Goal: Transaction & Acquisition: Subscribe to service/newsletter

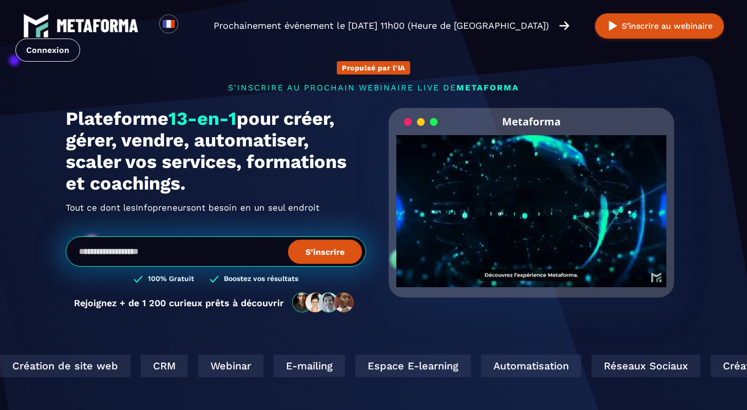
drag, startPoint x: 204, startPoint y: 184, endPoint x: 64, endPoint y: 122, distance: 153.3
click at [64, 122] on div "Propulsé par l'IA s'inscrire au prochain webinaire live de METAFORMA Prochainem…" at bounding box center [373, 181] width 636 height 283
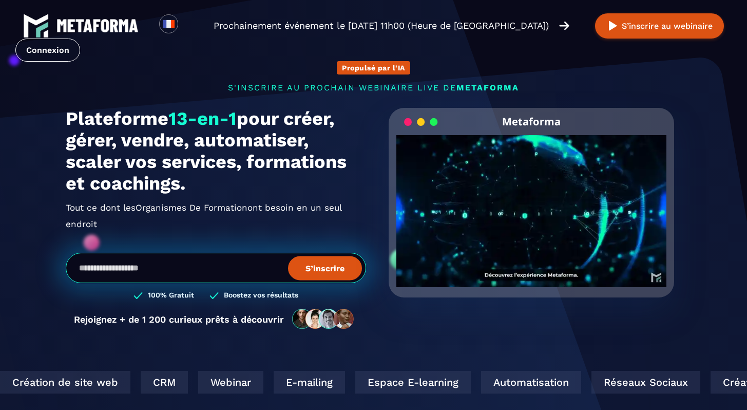
copy h1 "Plateforme 13-en-1 pour créer, gérer, vendre, automatiser, scaler vos services,…"
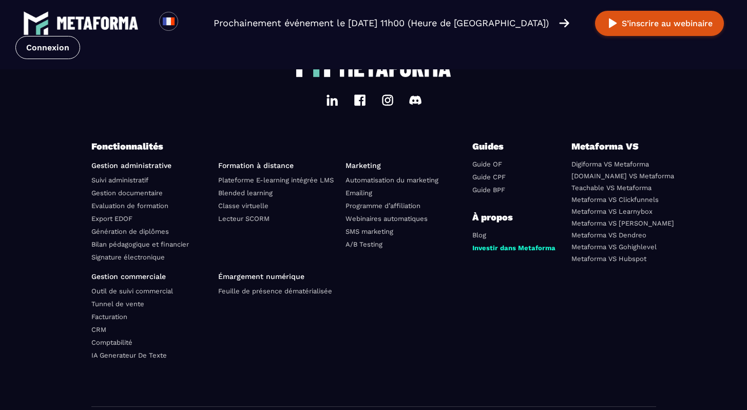
scroll to position [3598, 0]
click at [116, 346] on link "Comptabilité" at bounding box center [111, 342] width 41 height 8
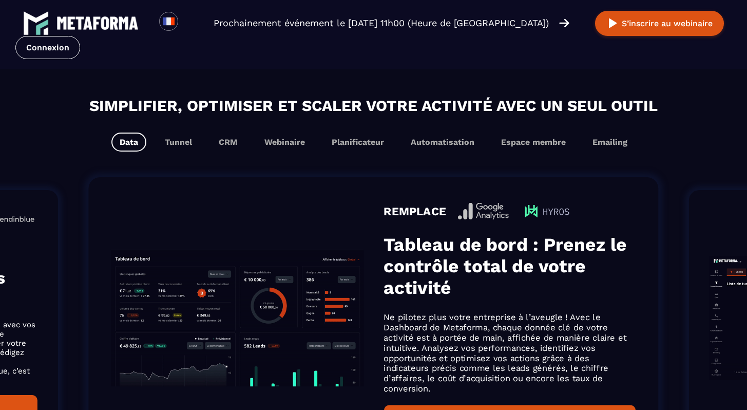
scroll to position [626, 0]
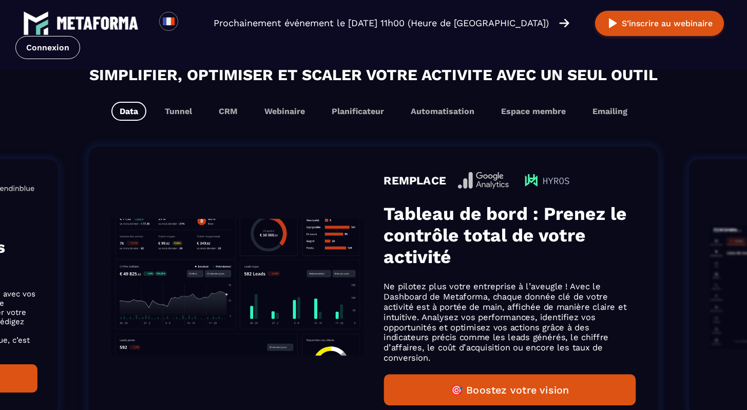
click at [178, 123] on div "Simplifier, optimiser et scaler votre activité avec un seul outil Data Tunnel C…" at bounding box center [373, 265] width 747 height 404
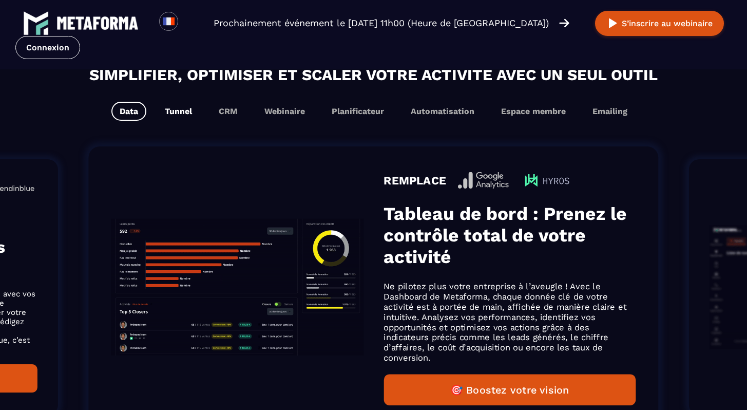
click at [178, 115] on button "Tunnel" at bounding box center [179, 111] width 44 height 19
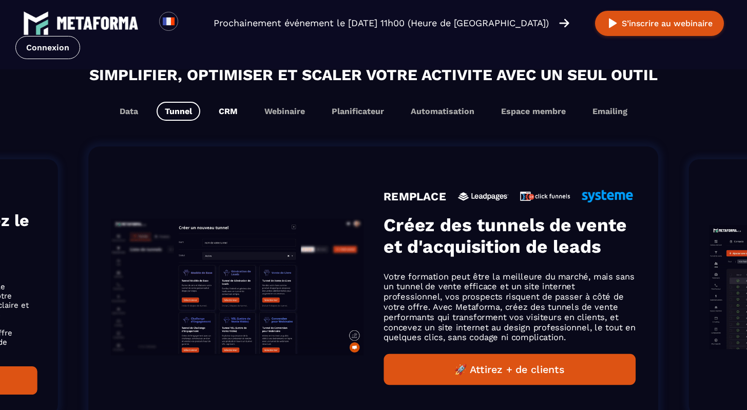
click at [232, 113] on button "CRM" at bounding box center [227, 111] width 35 height 19
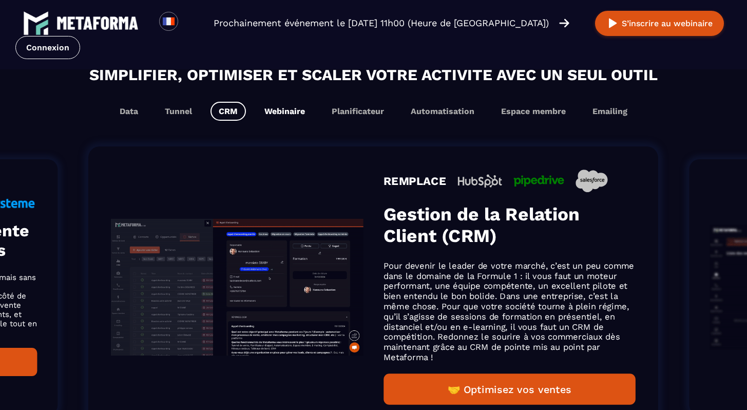
click at [258, 115] on button "Webinaire" at bounding box center [284, 111] width 57 height 19
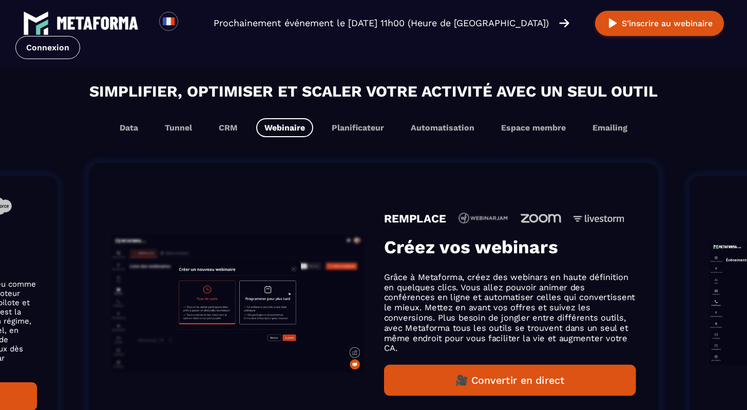
scroll to position [643, 0]
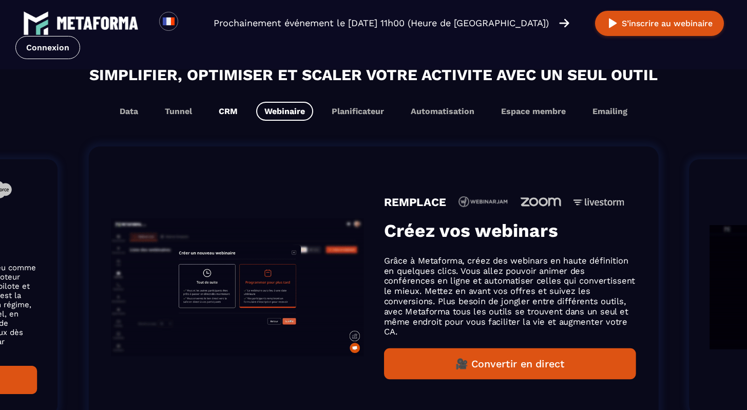
click at [237, 114] on button "CRM" at bounding box center [227, 111] width 35 height 19
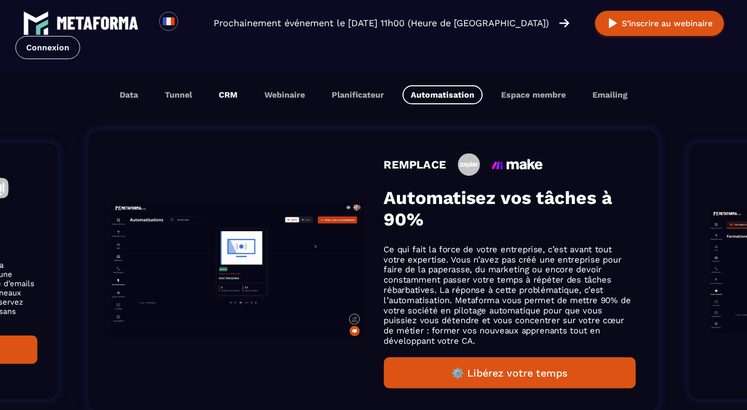
scroll to position [626, 0]
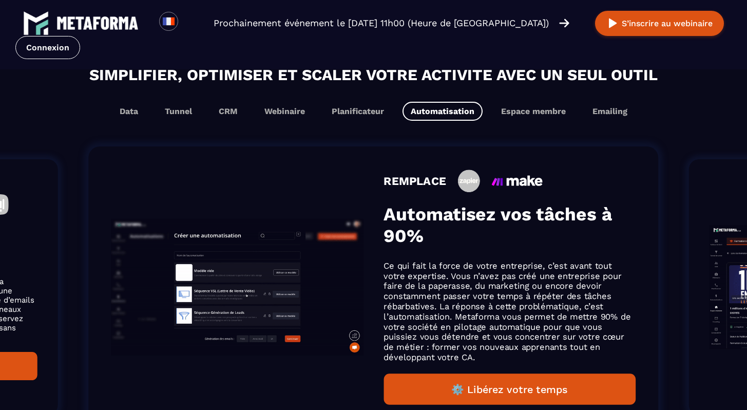
click at [349, 123] on div "Simplifier, optimiser et scaler votre activité avec un seul outil Data Tunnel C…" at bounding box center [373, 265] width 747 height 404
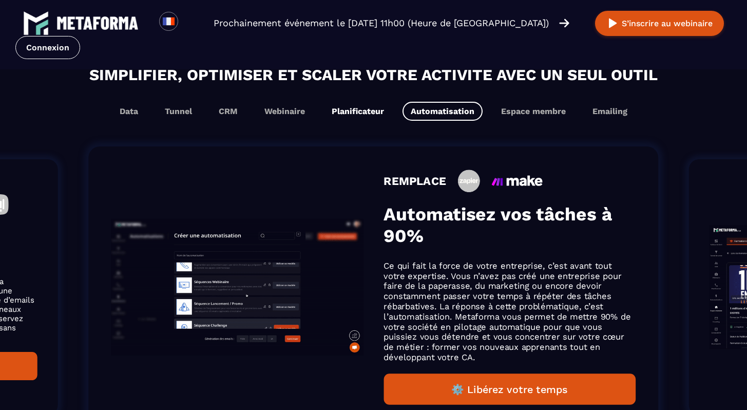
click at [349, 118] on button "Planificateur" at bounding box center [357, 111] width 69 height 19
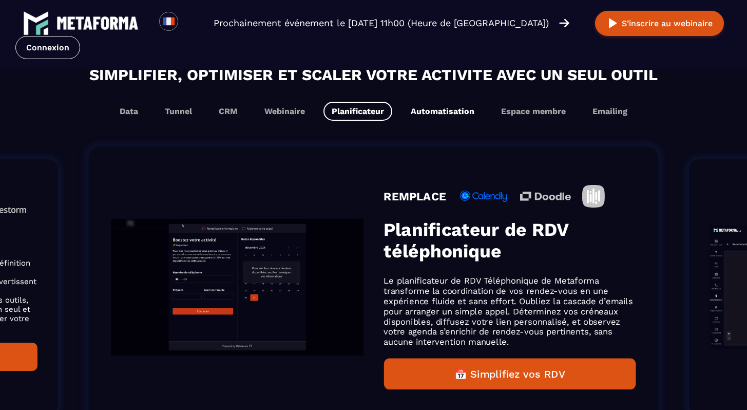
click at [425, 111] on button "Automatisation" at bounding box center [442, 111] width 80 height 19
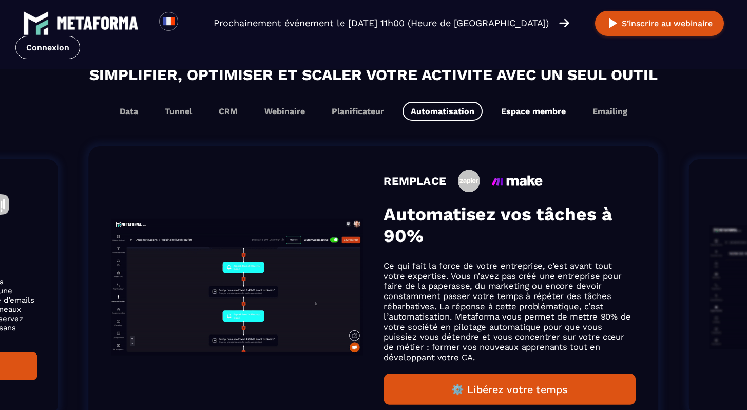
click at [514, 116] on button "Espace membre" at bounding box center [533, 111] width 81 height 19
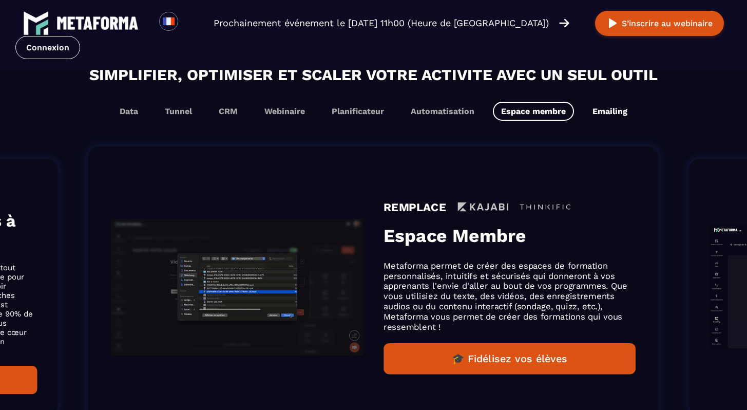
click at [588, 117] on button "Emailing" at bounding box center [609, 111] width 51 height 19
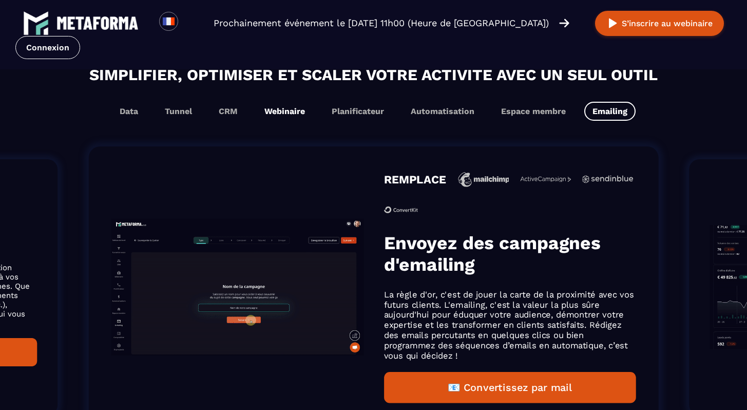
click at [299, 111] on button "Webinaire" at bounding box center [284, 111] width 57 height 19
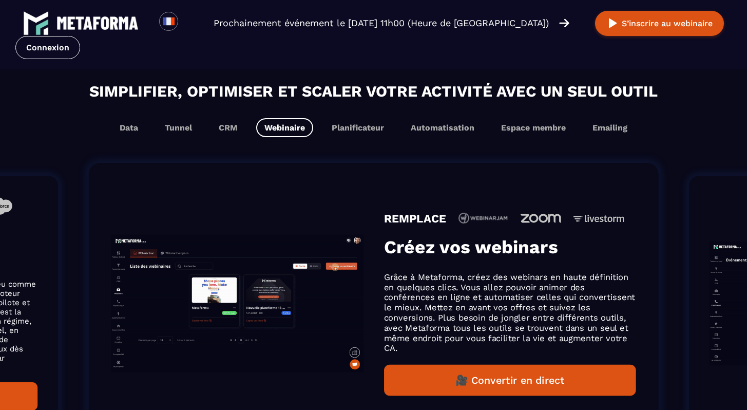
scroll to position [417, 0]
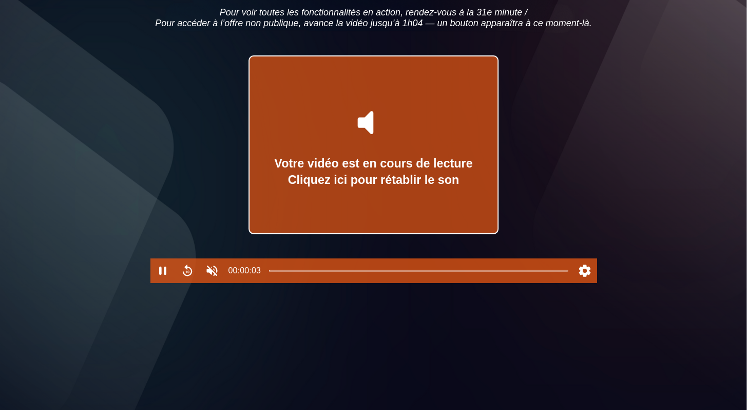
scroll to position [123, 0]
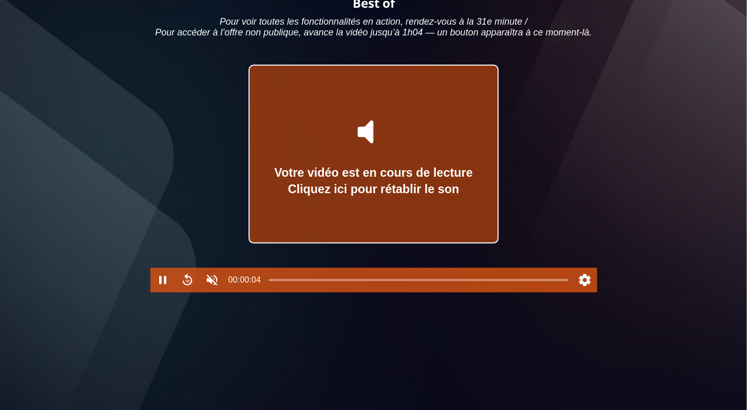
click at [399, 169] on div "Votre vidéo est en cours de lecture Cliquez ici pour rétablir le son" at bounding box center [373, 154] width 248 height 177
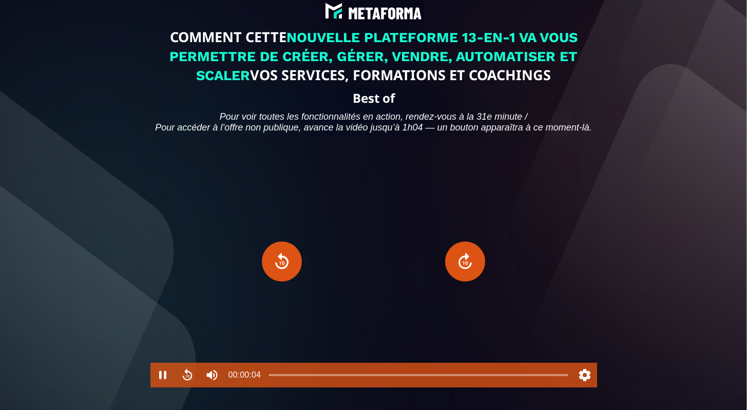
scroll to position [91, 0]
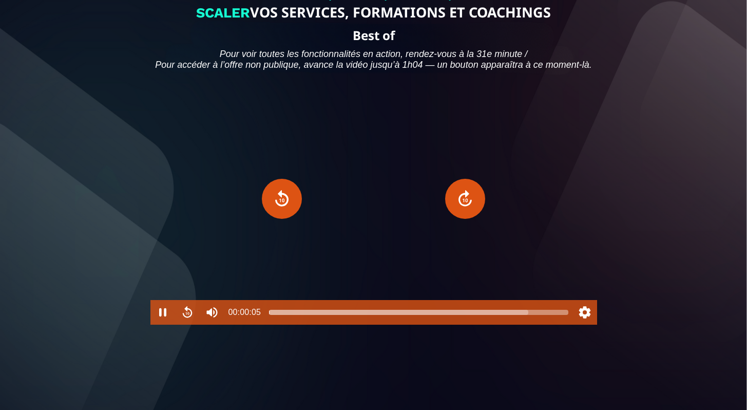
type input "******"
click at [529, 316] on div at bounding box center [418, 312] width 299 height 8
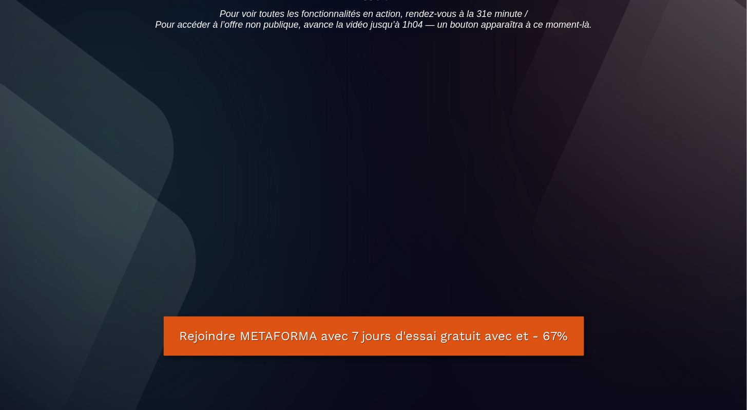
scroll to position [222, 0]
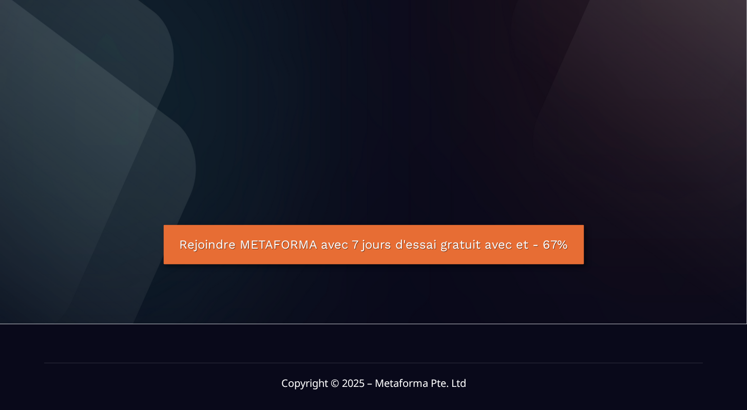
click at [483, 264] on link "Rejoindre METAFORMA avec 7 jours d'essai gratuit avec et - 67%" at bounding box center [373, 244] width 420 height 40
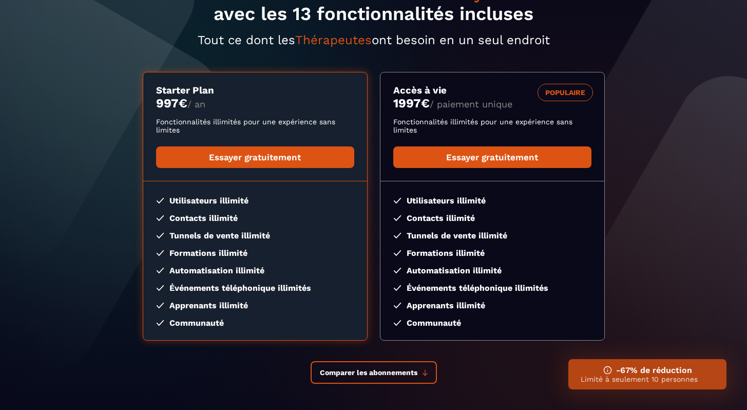
scroll to position [152, 0]
